Goal: Task Accomplishment & Management: Use online tool/utility

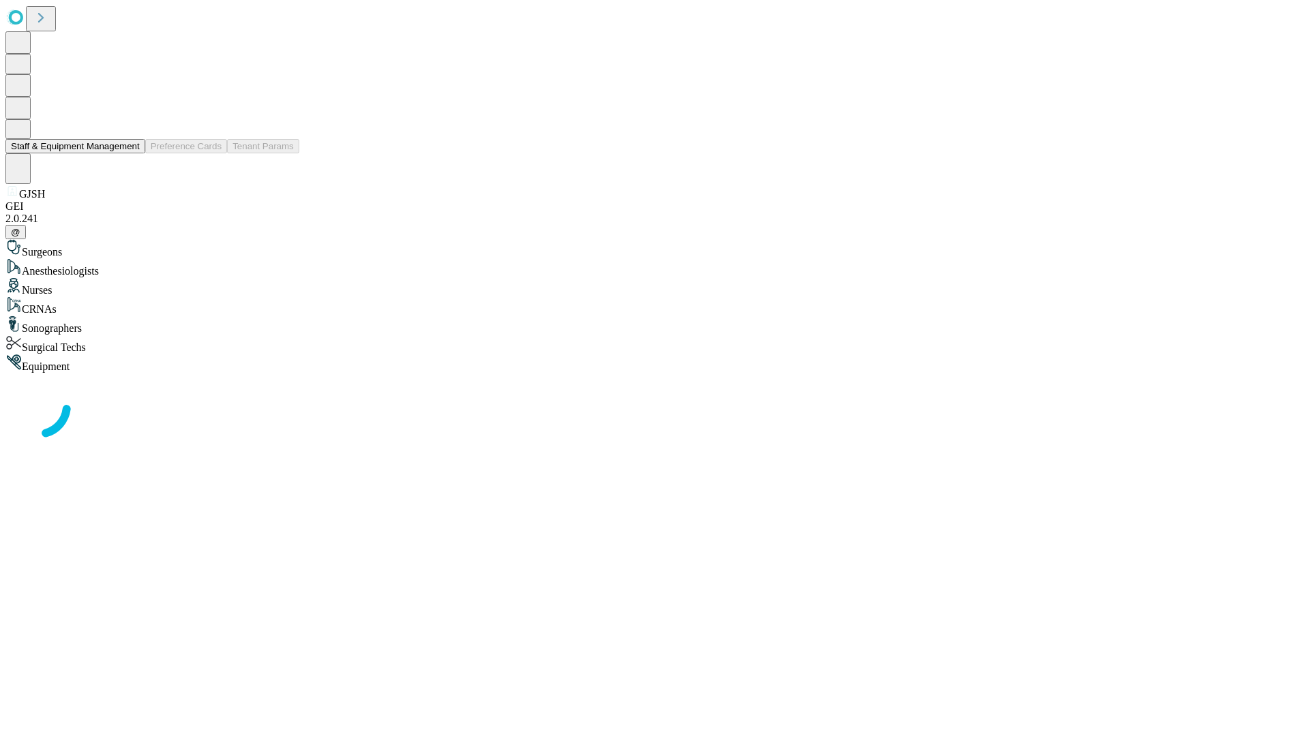
click at [130, 153] on button "Staff & Equipment Management" at bounding box center [75, 146] width 140 height 14
